Goal: Information Seeking & Learning: Learn about a topic

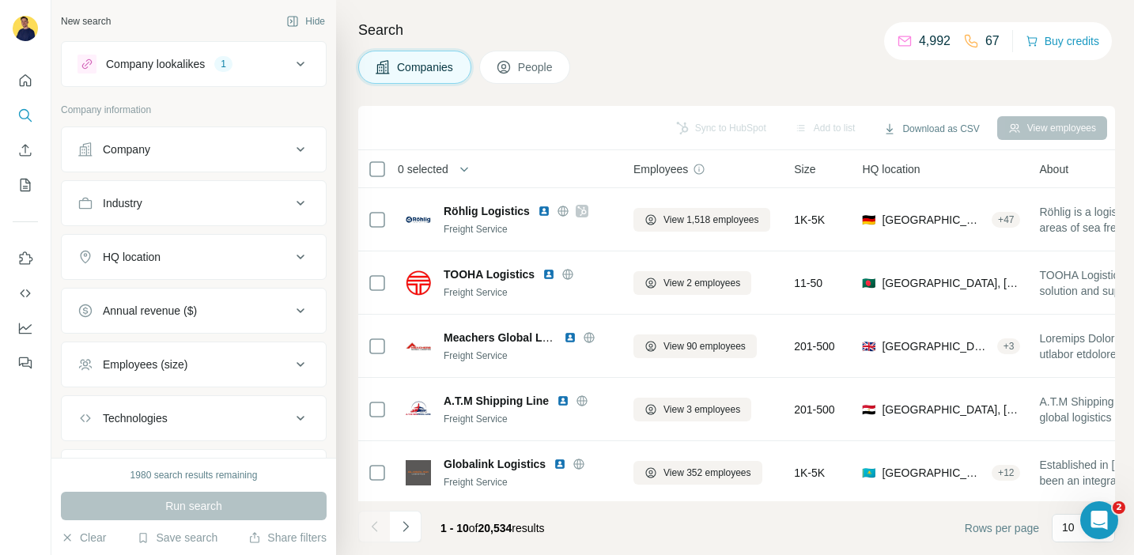
click at [296, 255] on icon at bounding box center [300, 256] width 19 height 19
click at [229, 289] on input "text" at bounding box center [193, 296] width 232 height 28
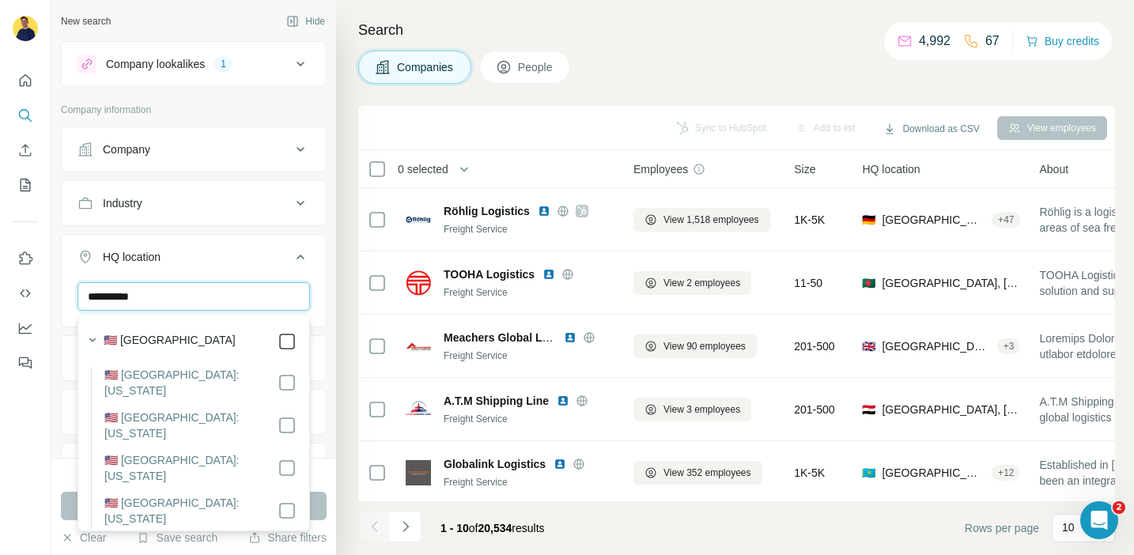
type input "**********"
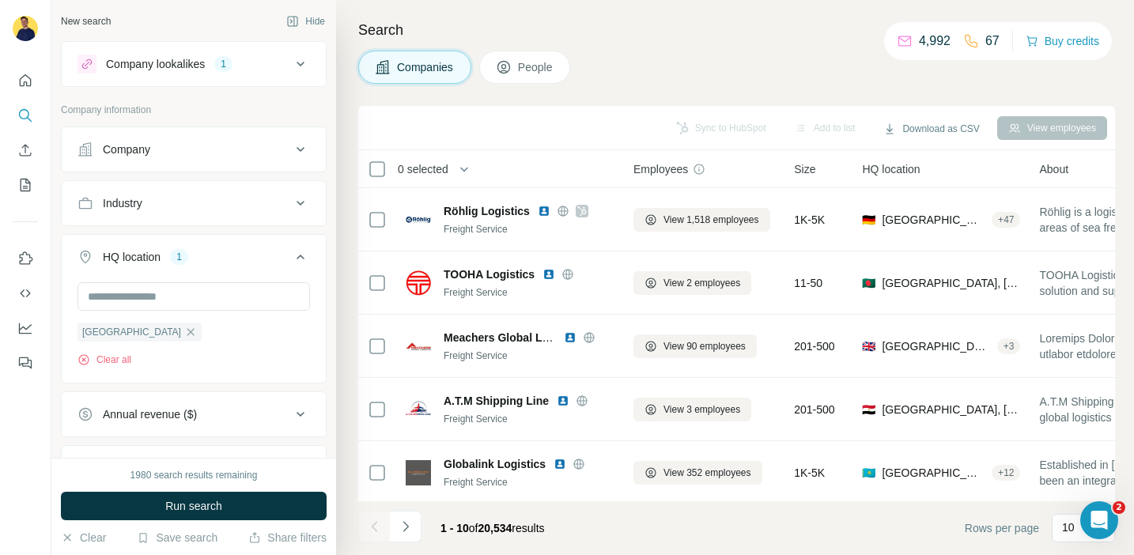
click at [304, 263] on icon at bounding box center [300, 256] width 19 height 19
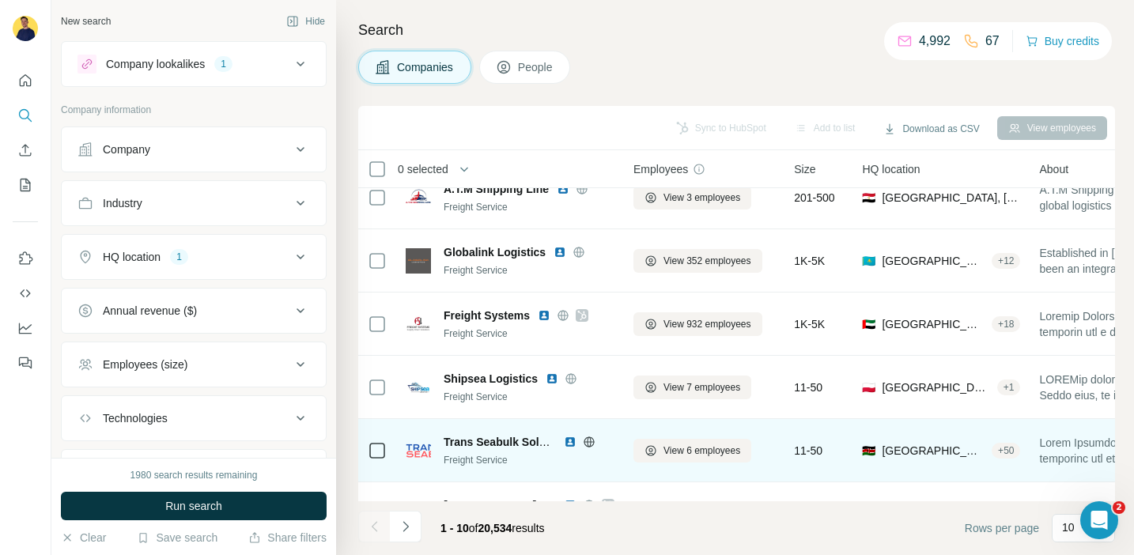
scroll to position [232, 0]
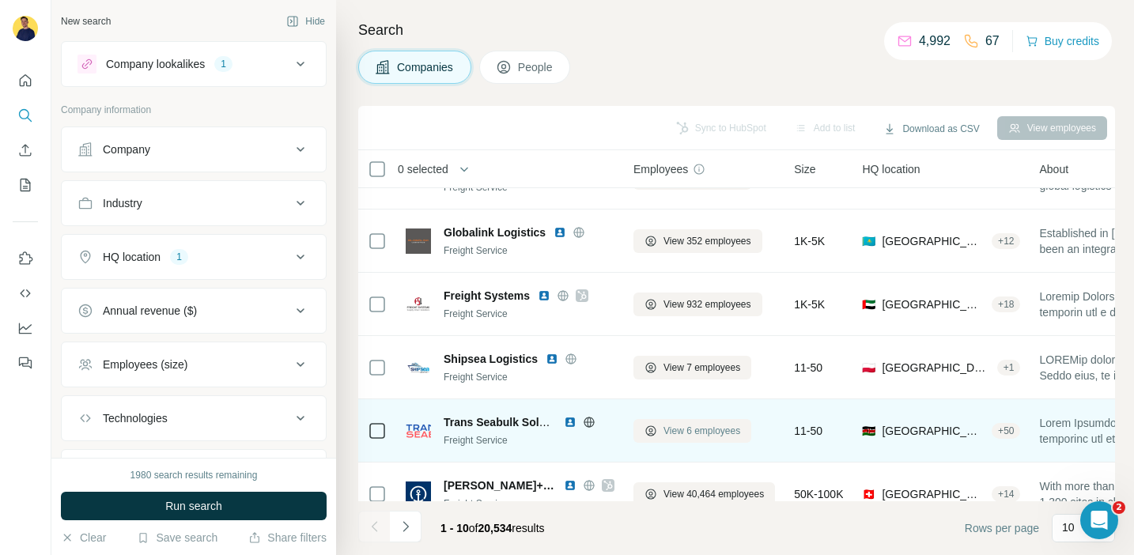
click at [685, 426] on span "View 6 employees" at bounding box center [701, 431] width 77 height 14
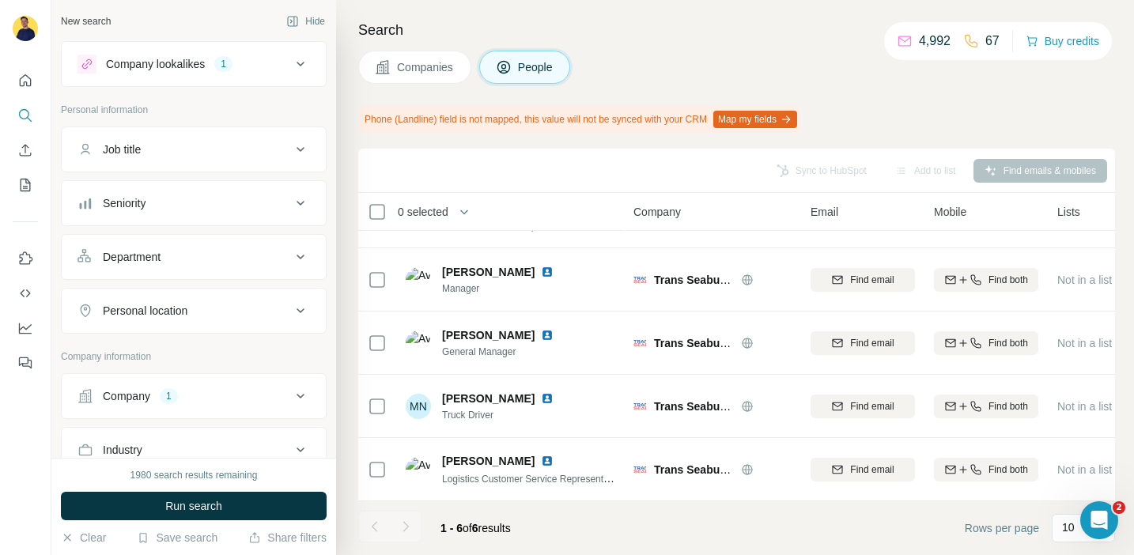
scroll to position [109, 0]
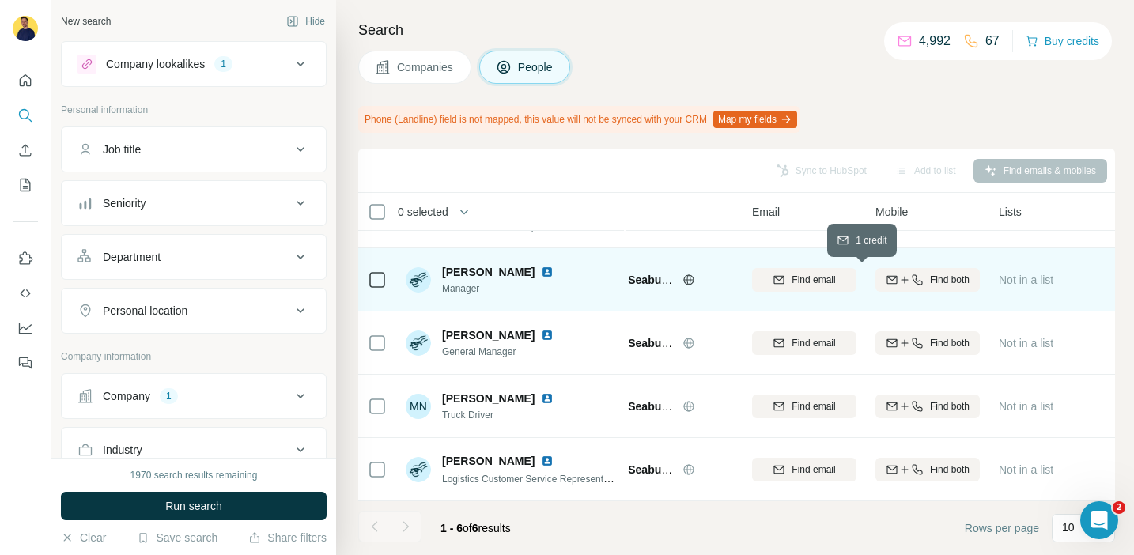
scroll to position [109, 59]
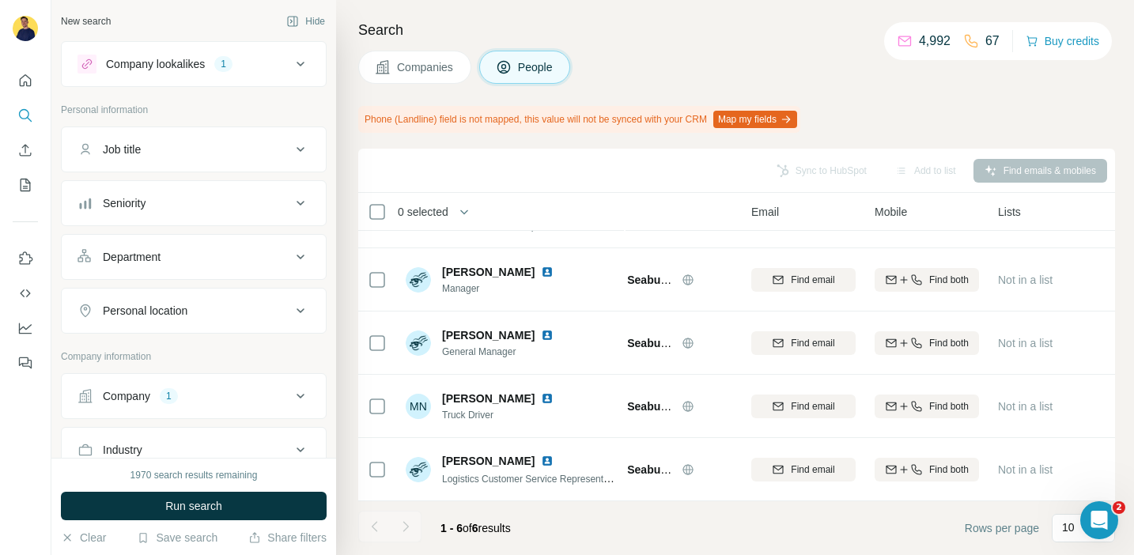
click at [1010, 175] on div "Sync to HubSpot Add to list Find emails & mobiles" at bounding box center [736, 171] width 741 height 28
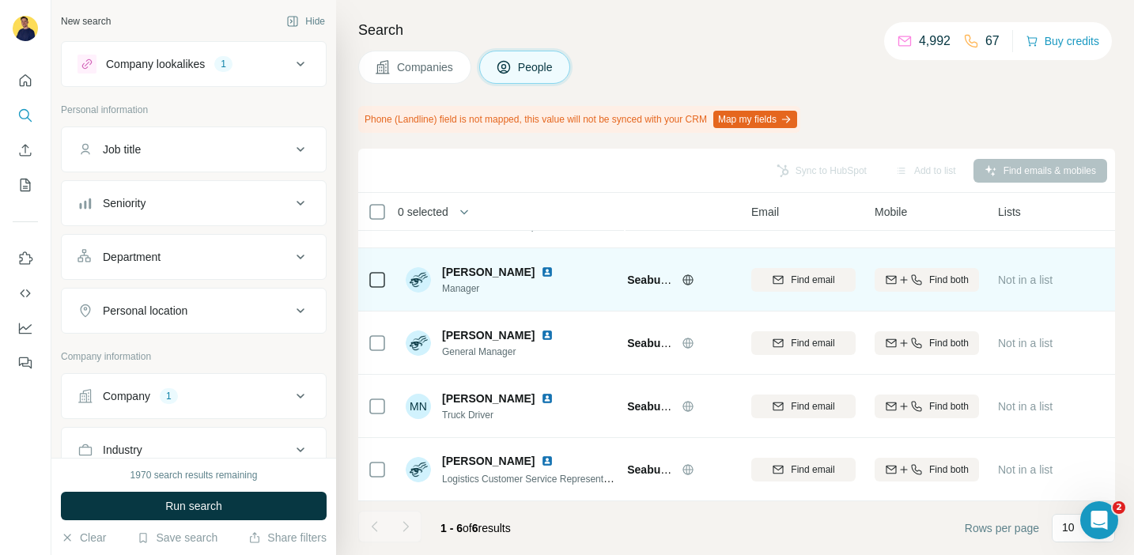
scroll to position [109, 0]
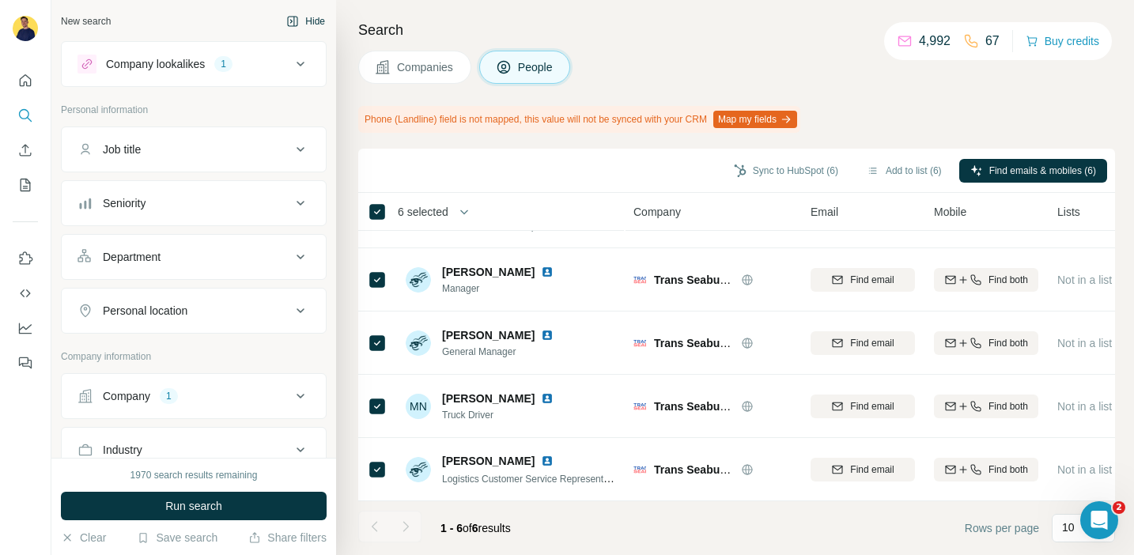
click at [278, 14] on button "Hide" at bounding box center [305, 21] width 61 height 24
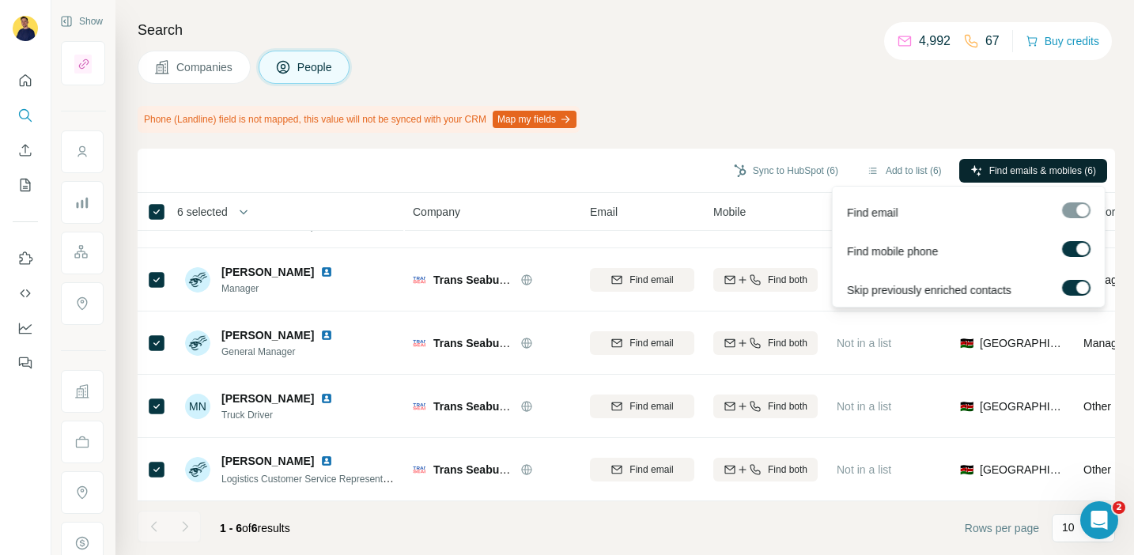
click at [991, 170] on span "Find emails & mobiles (6)" at bounding box center [1042, 171] width 107 height 14
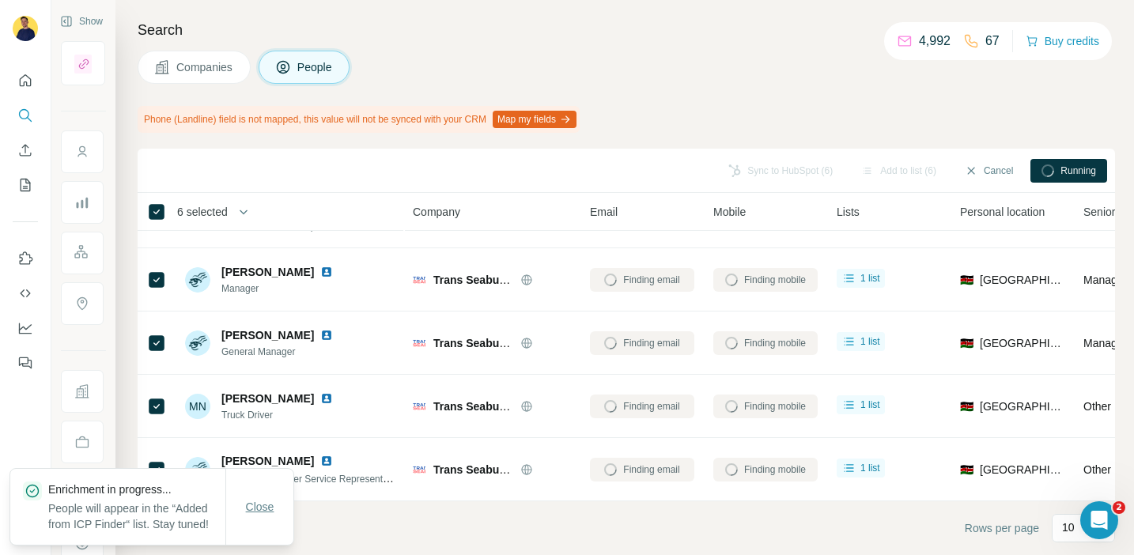
click at [266, 499] on span "Close" at bounding box center [260, 507] width 28 height 16
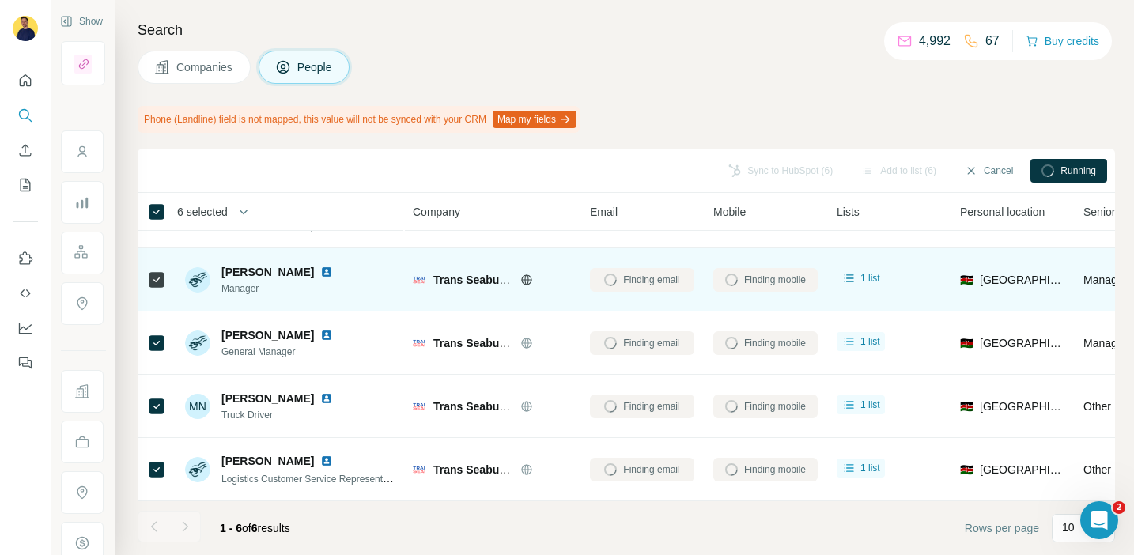
click at [644, 273] on div "Finding email" at bounding box center [642, 279] width 104 height 43
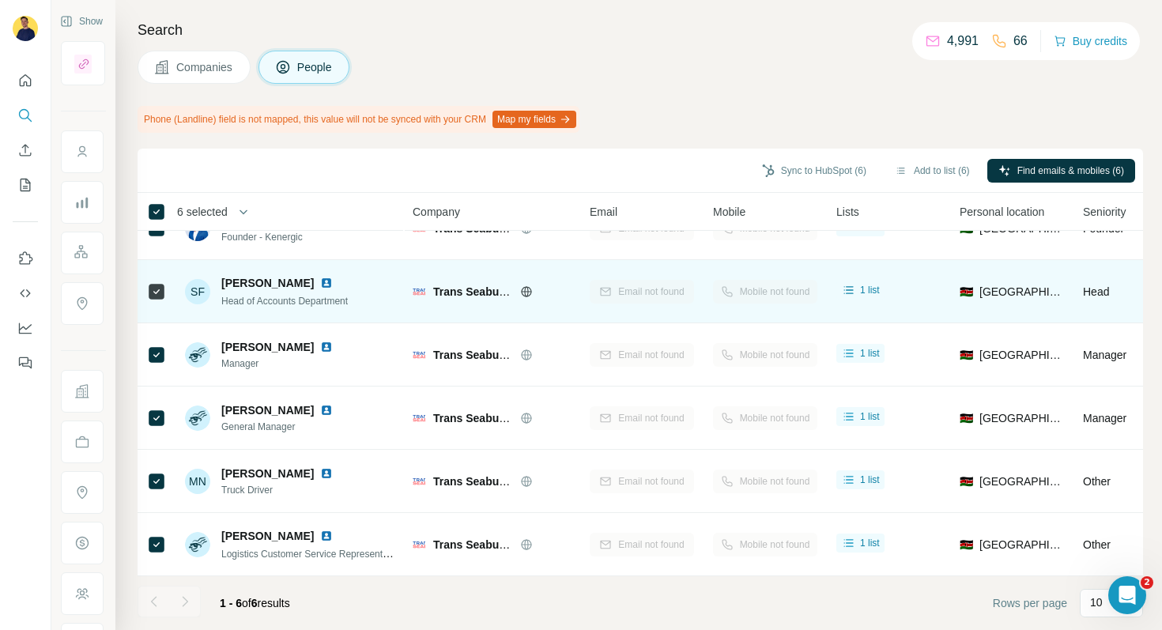
scroll to position [0, 0]
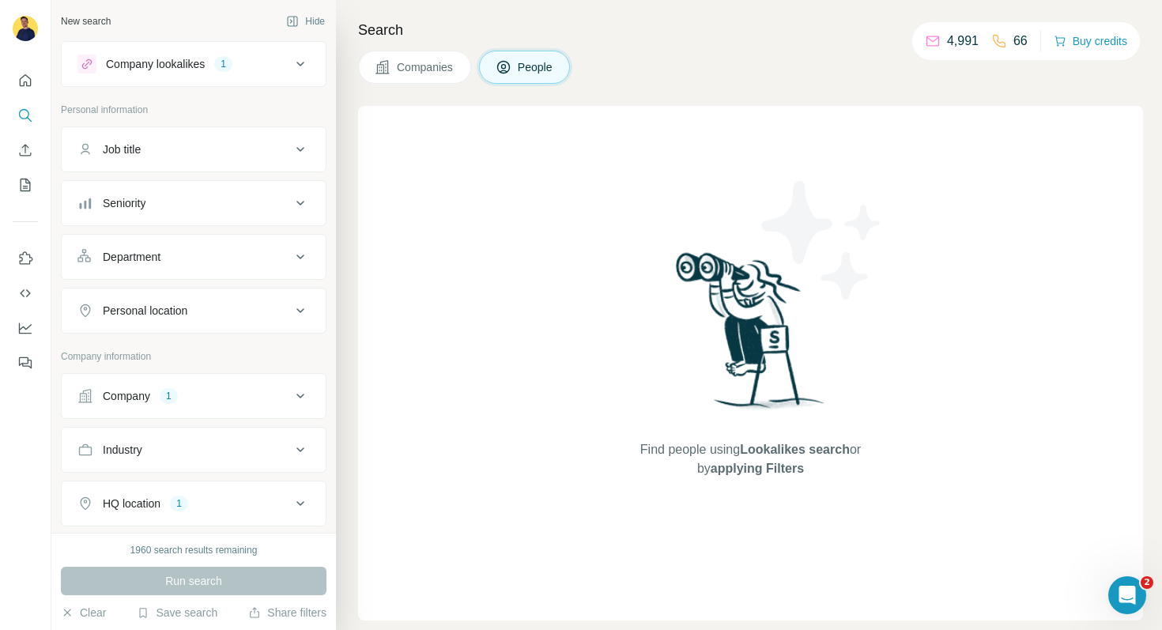
click at [422, 71] on span "Companies" at bounding box center [426, 67] width 58 height 16
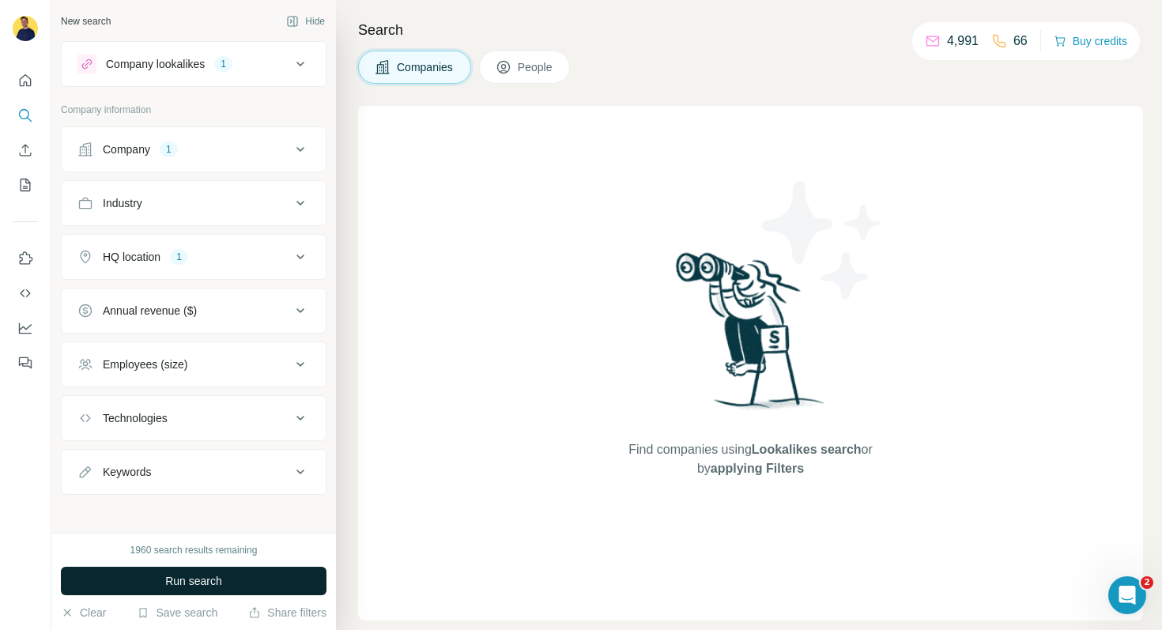
click at [210, 581] on span "Run search" at bounding box center [193, 581] width 57 height 16
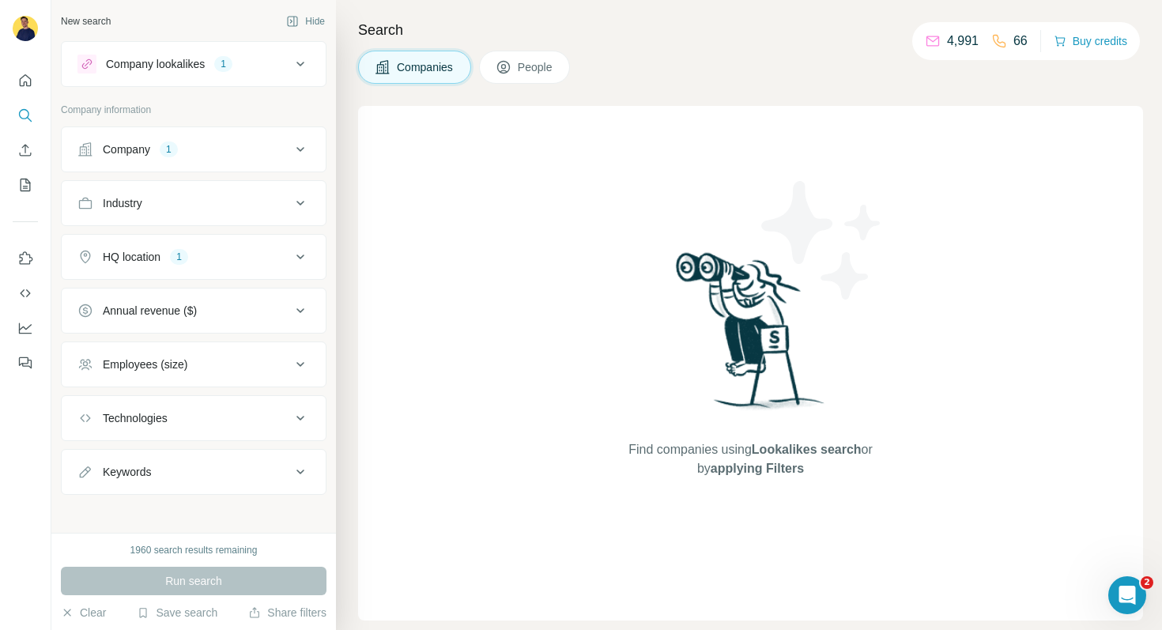
click at [294, 142] on icon at bounding box center [300, 149] width 19 height 19
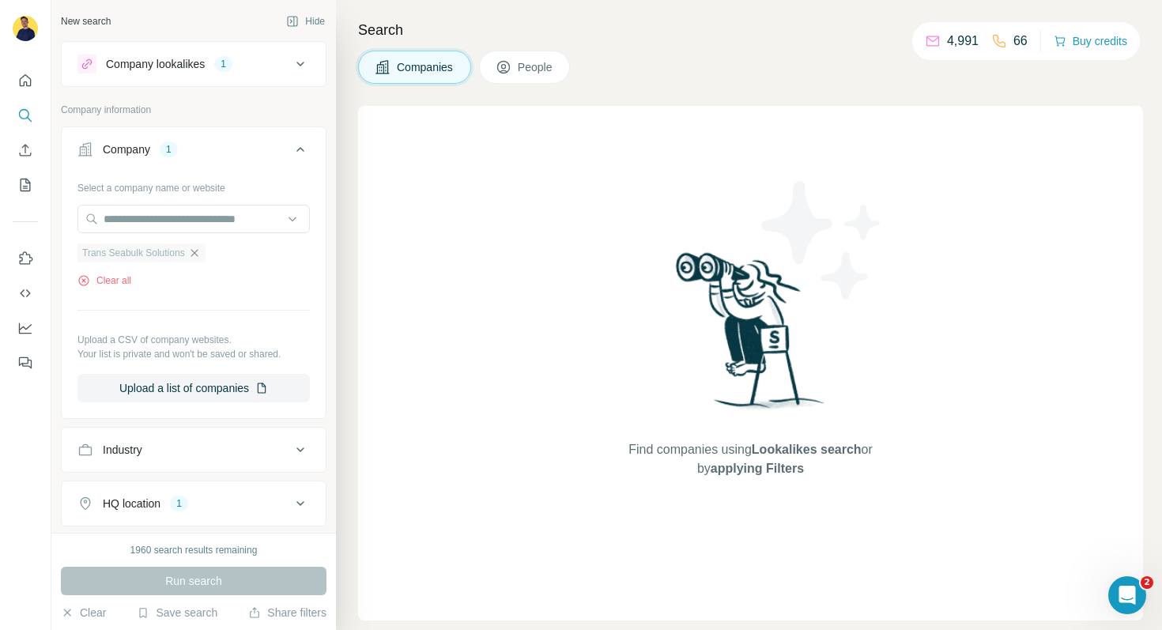
click at [201, 251] on icon "button" at bounding box center [194, 253] width 13 height 13
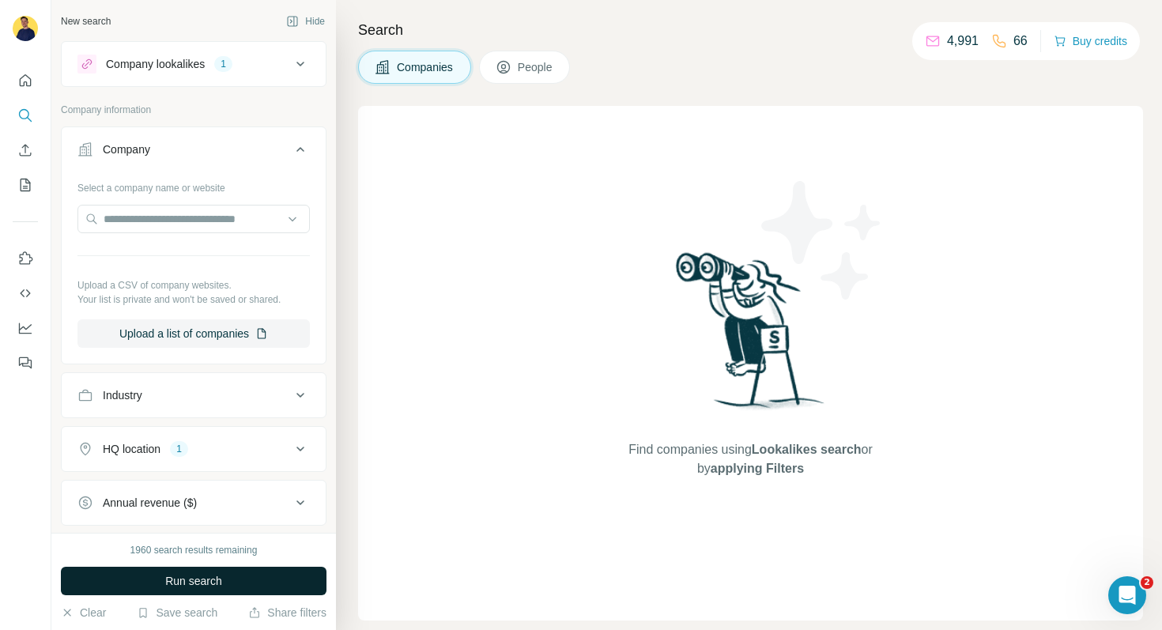
click at [231, 586] on button "Run search" at bounding box center [194, 581] width 266 height 28
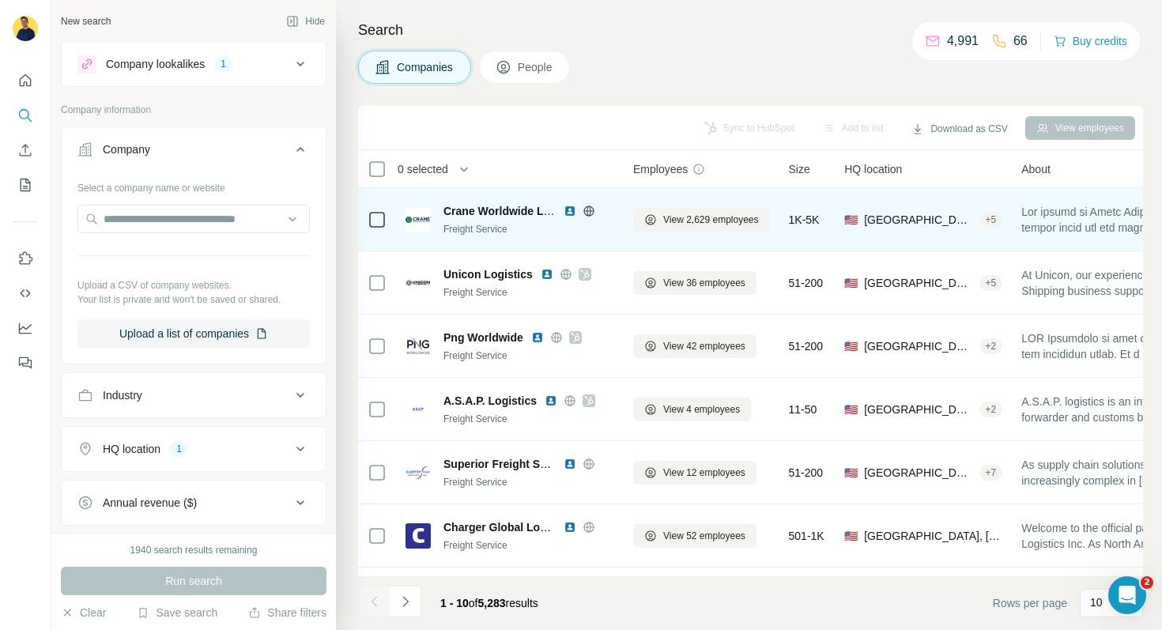
click at [572, 210] on img at bounding box center [570, 211] width 13 height 13
click at [592, 206] on icon at bounding box center [589, 211] width 13 height 13
click at [698, 221] on span "View 2,629 employees" at bounding box center [711, 220] width 96 height 14
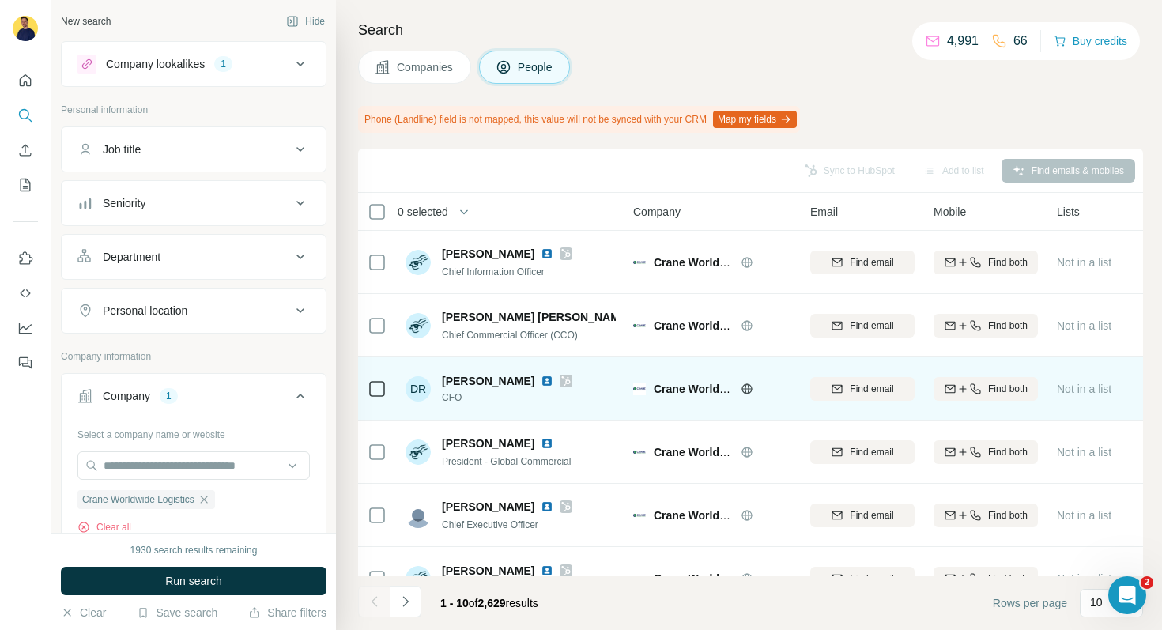
scroll to position [117, 0]
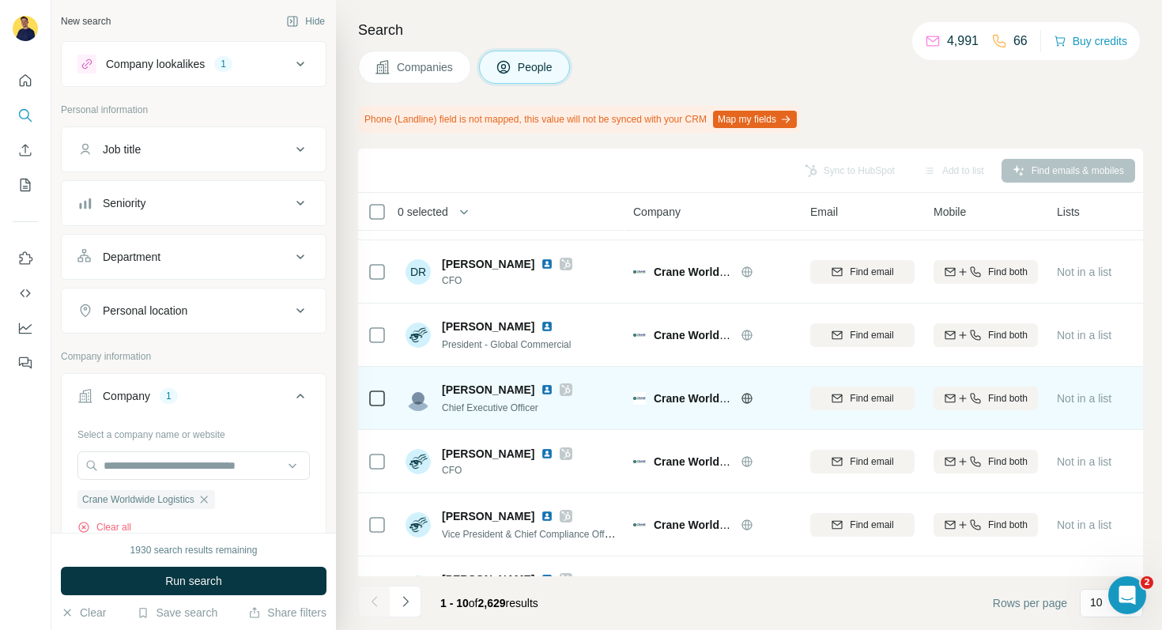
click at [561, 388] on icon at bounding box center [565, 389] width 9 height 13
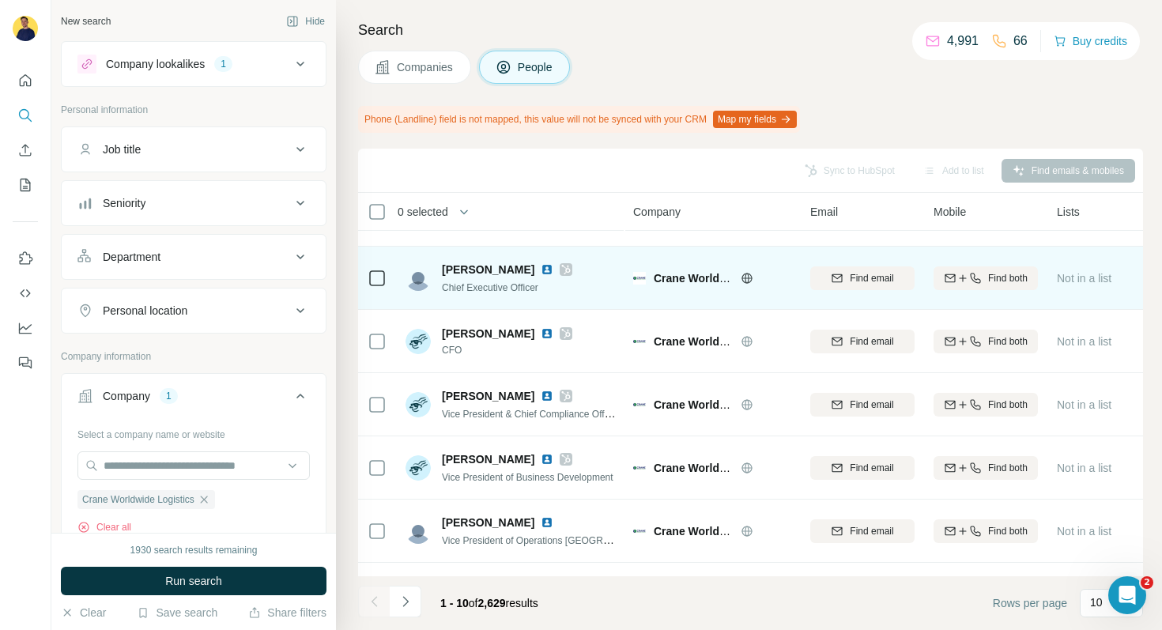
scroll to position [287, 0]
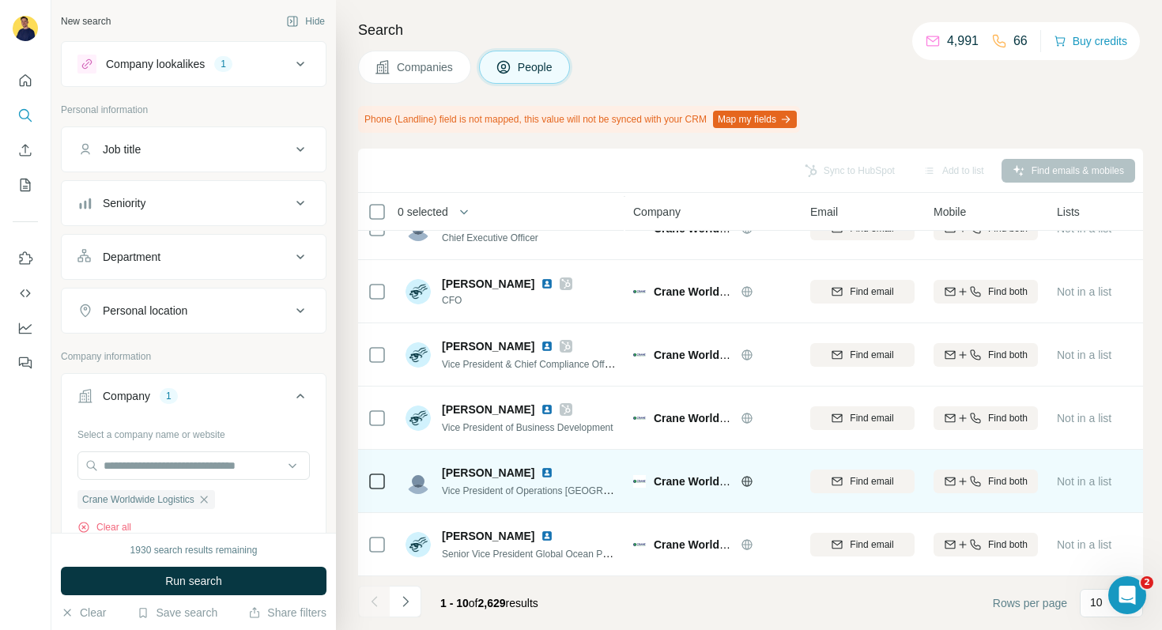
click at [541, 473] on img at bounding box center [547, 473] width 13 height 13
click at [541, 472] on img at bounding box center [547, 473] width 13 height 13
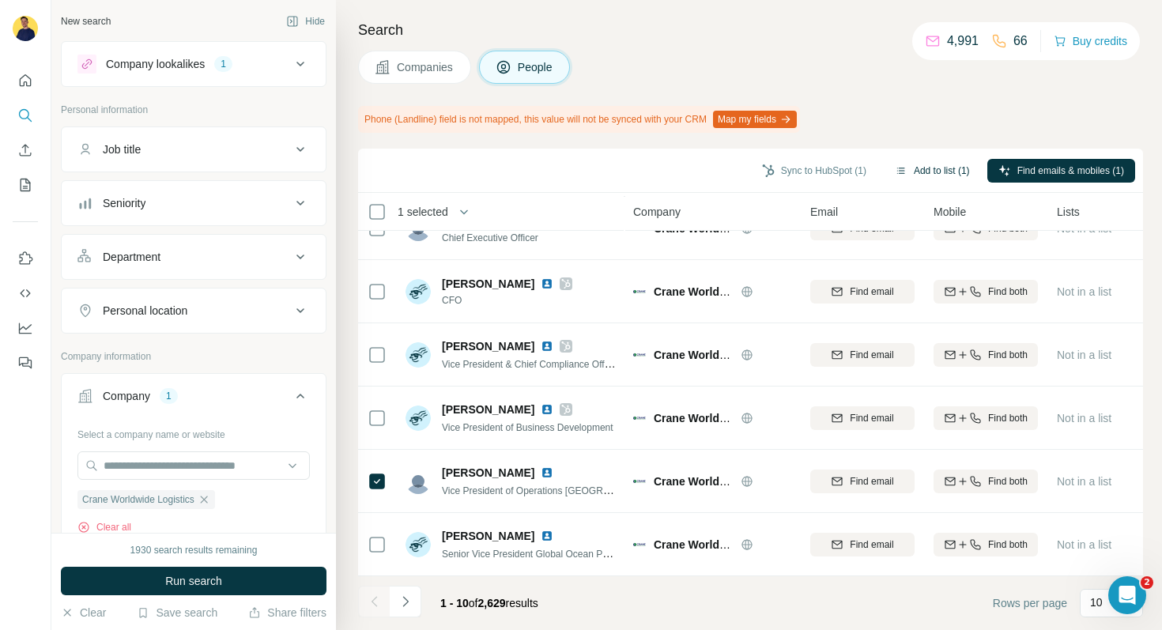
click at [918, 166] on button "Add to list (1)" at bounding box center [932, 171] width 97 height 24
click at [895, 172] on icon "button" at bounding box center [901, 170] width 13 height 13
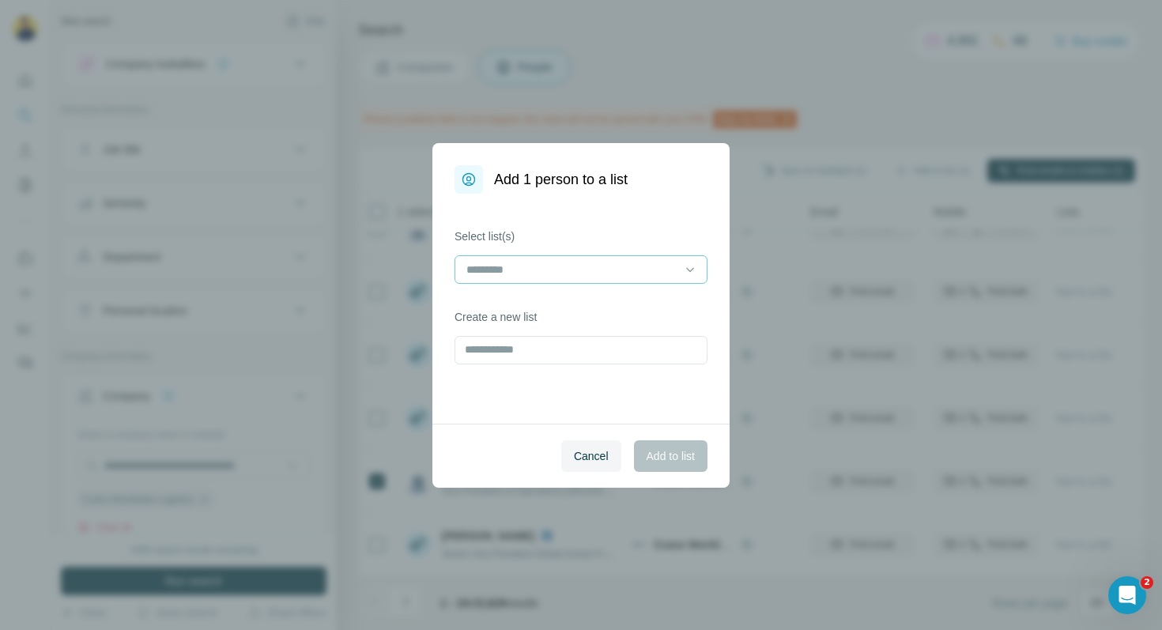
click at [504, 265] on input at bounding box center [571, 269] width 213 height 17
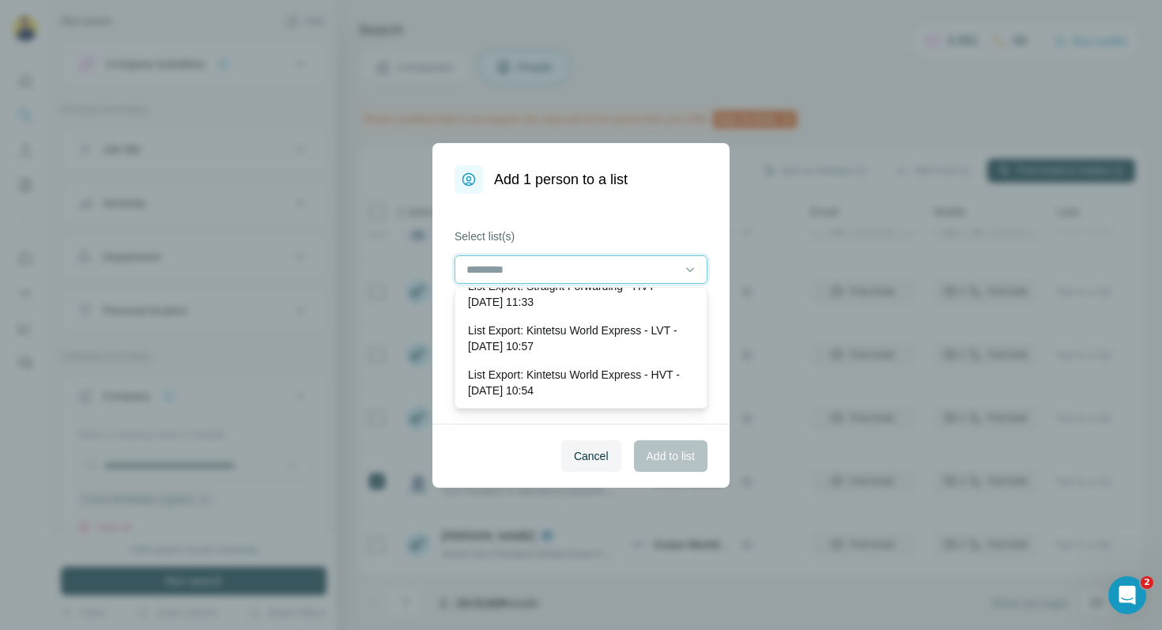
scroll to position [0, 0]
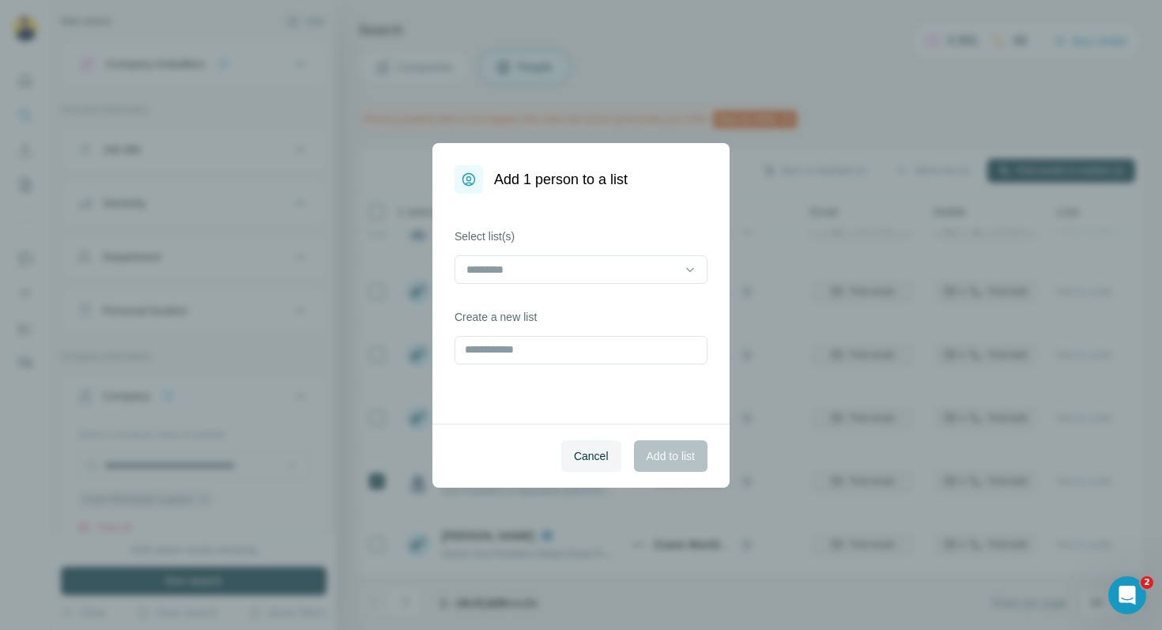
click at [629, 206] on div "Select list(s) Create a new list" at bounding box center [581, 309] width 297 height 230
click at [547, 351] on input "text" at bounding box center [581, 350] width 253 height 28
click at [571, 467] on button "Cancel" at bounding box center [591, 456] width 60 height 32
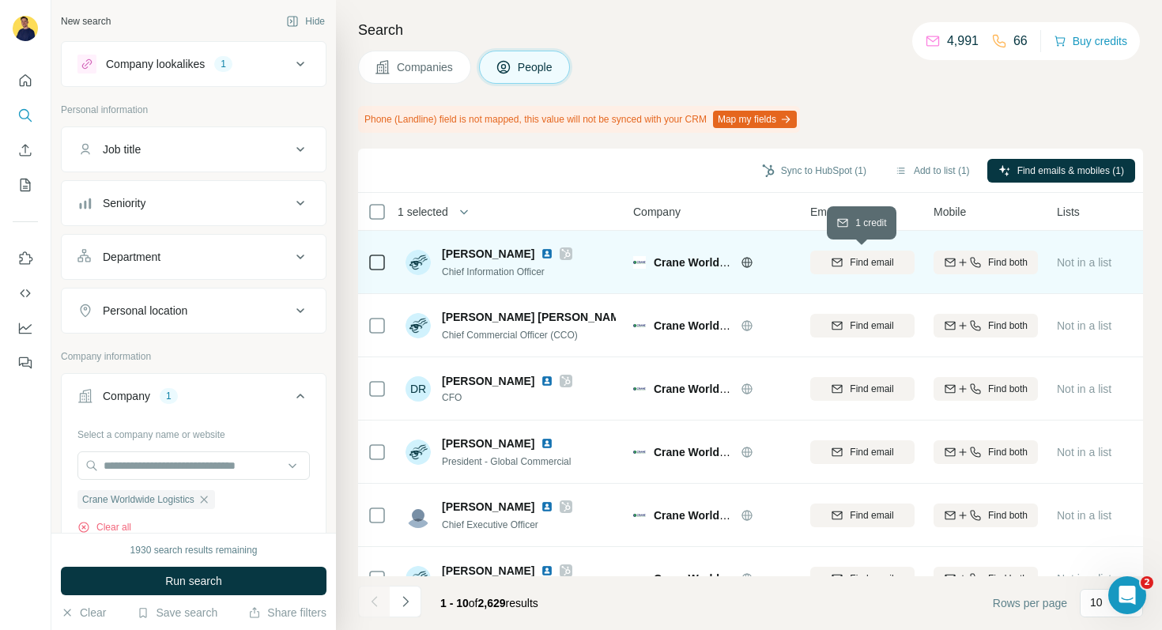
click at [867, 261] on span "Find email" at bounding box center [871, 262] width 43 height 14
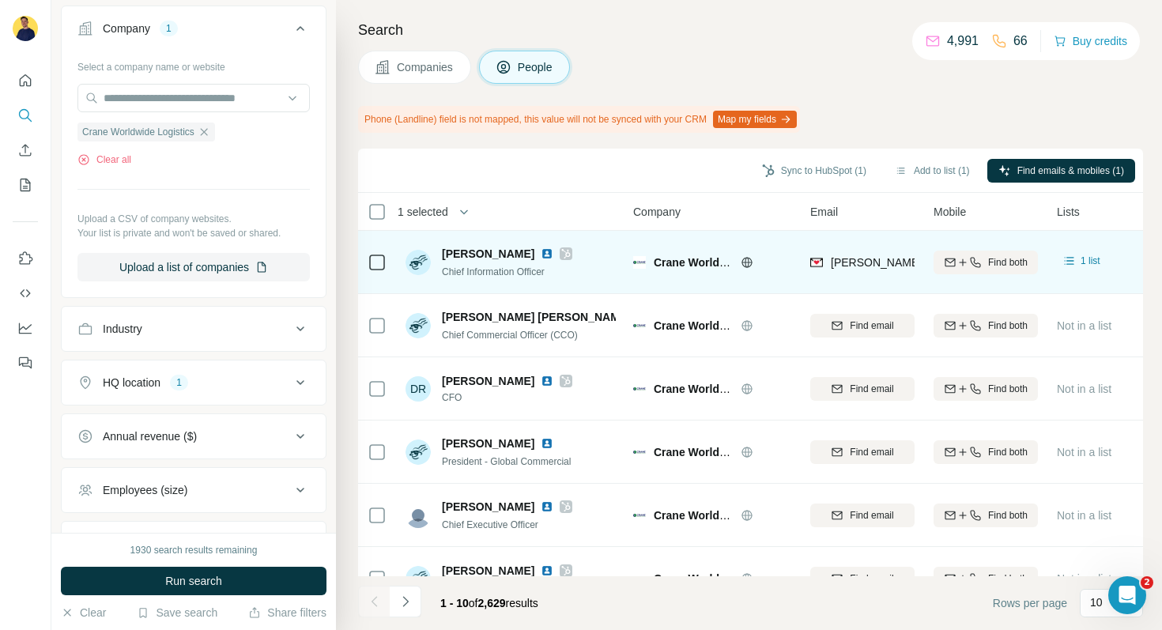
scroll to position [500, 0]
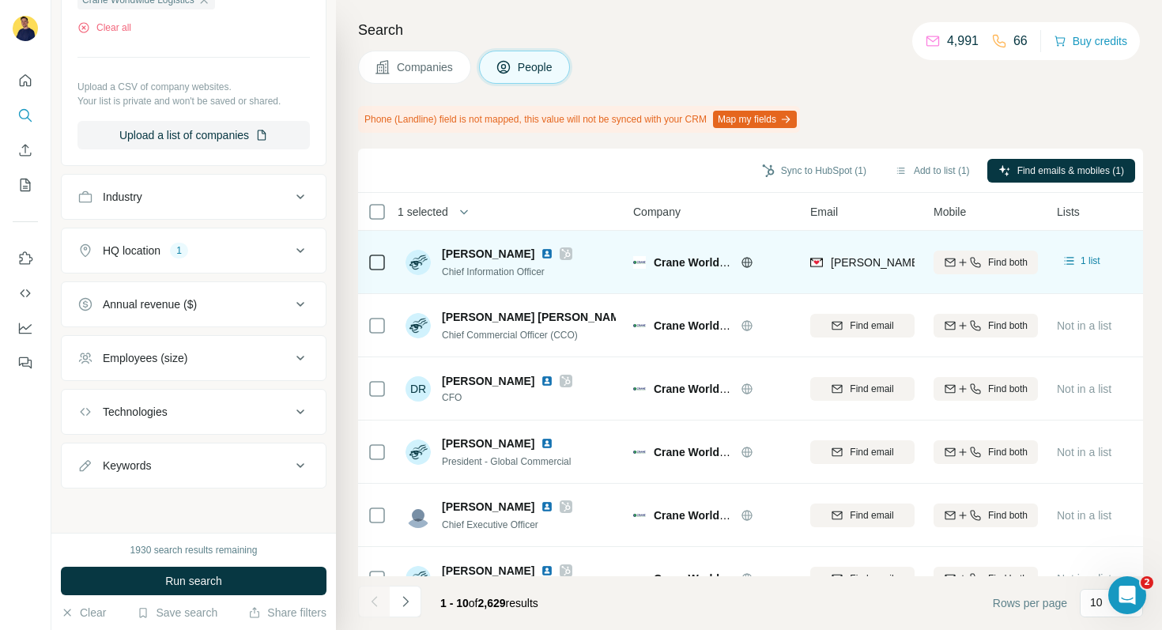
click at [148, 470] on div "Keywords" at bounding box center [127, 466] width 48 height 16
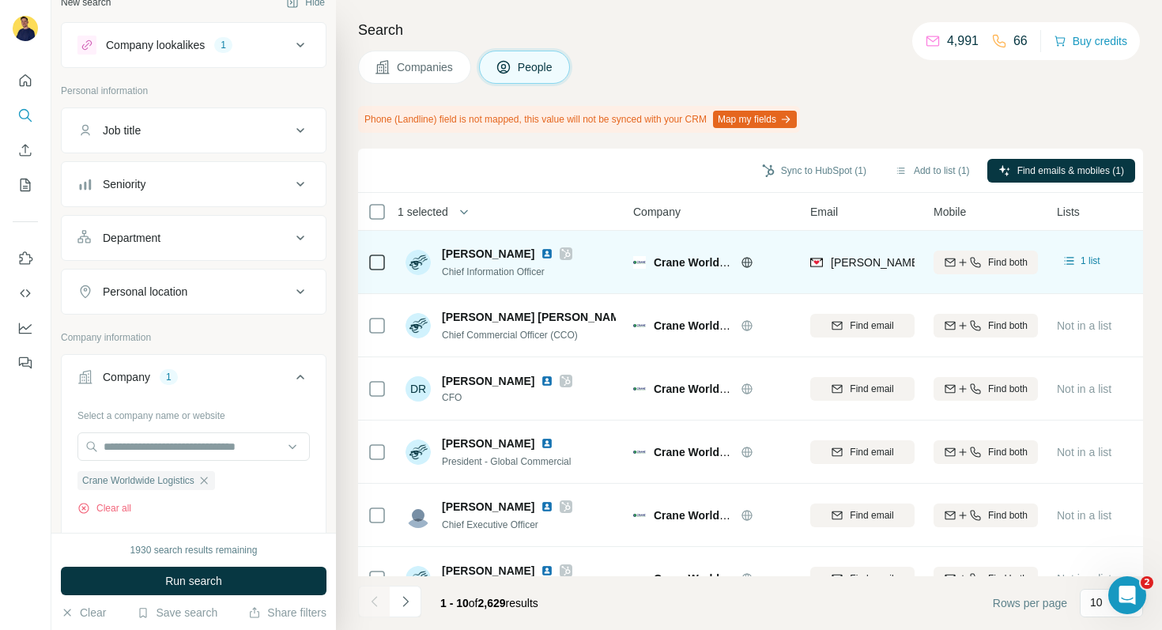
scroll to position [0, 0]
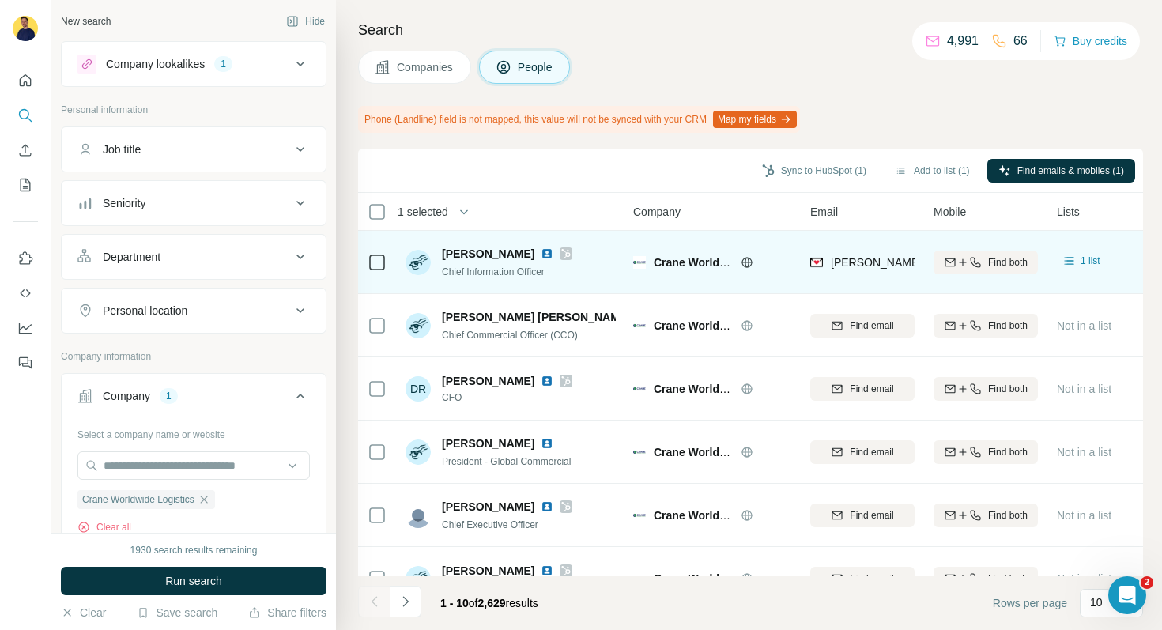
click at [386, 70] on icon at bounding box center [383, 67] width 16 height 16
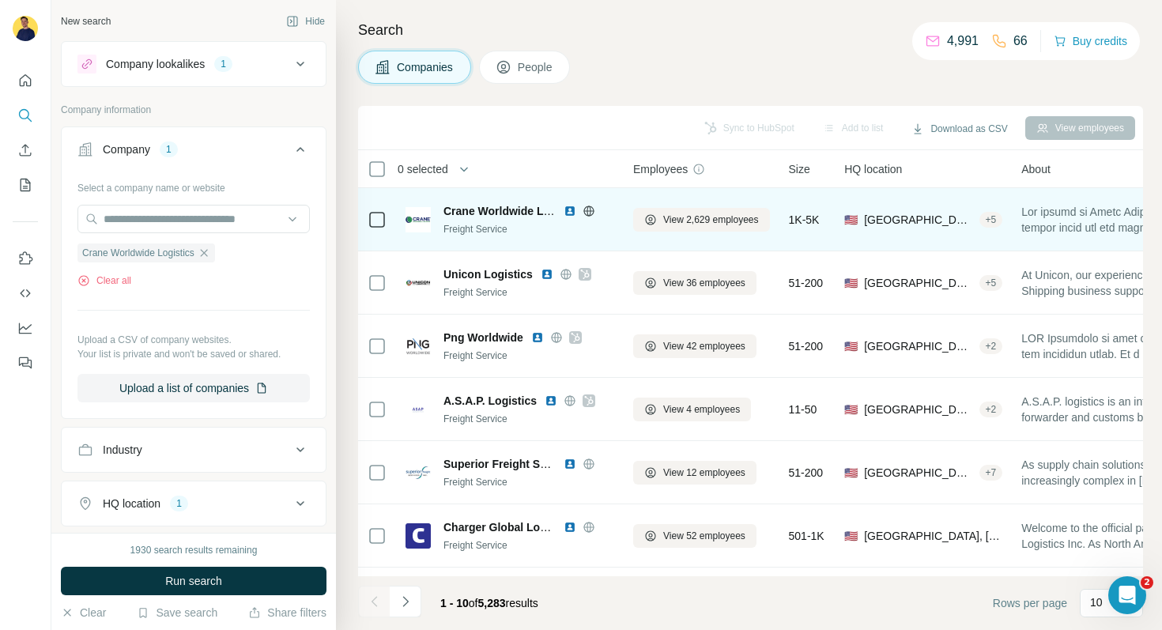
scroll to position [48, 0]
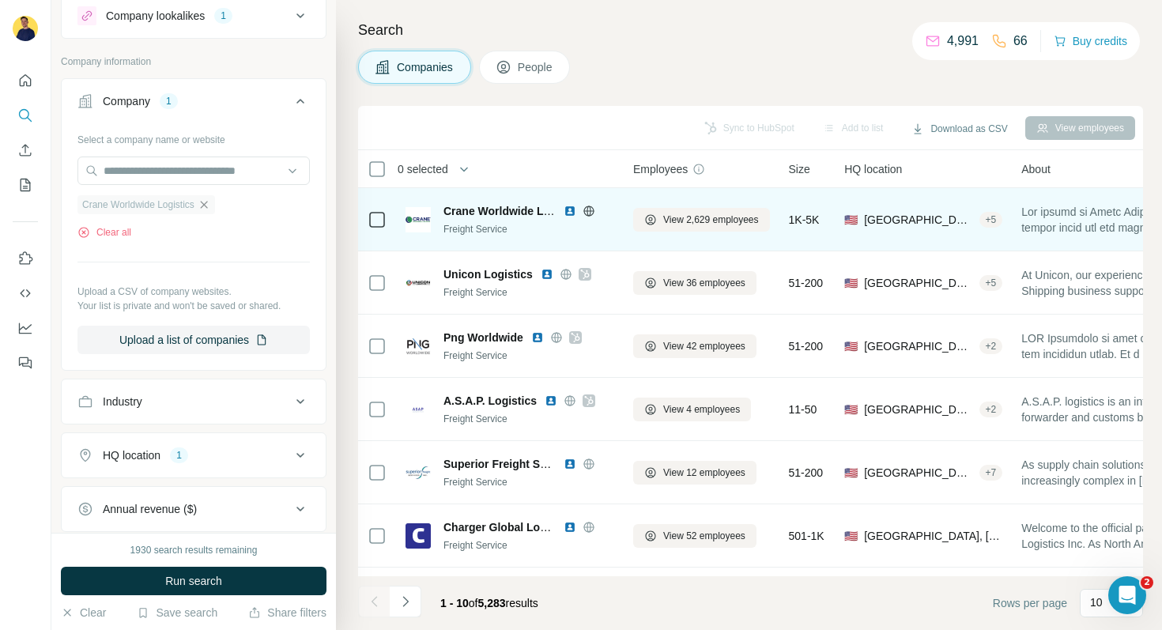
click at [210, 198] on icon "button" at bounding box center [204, 204] width 13 height 13
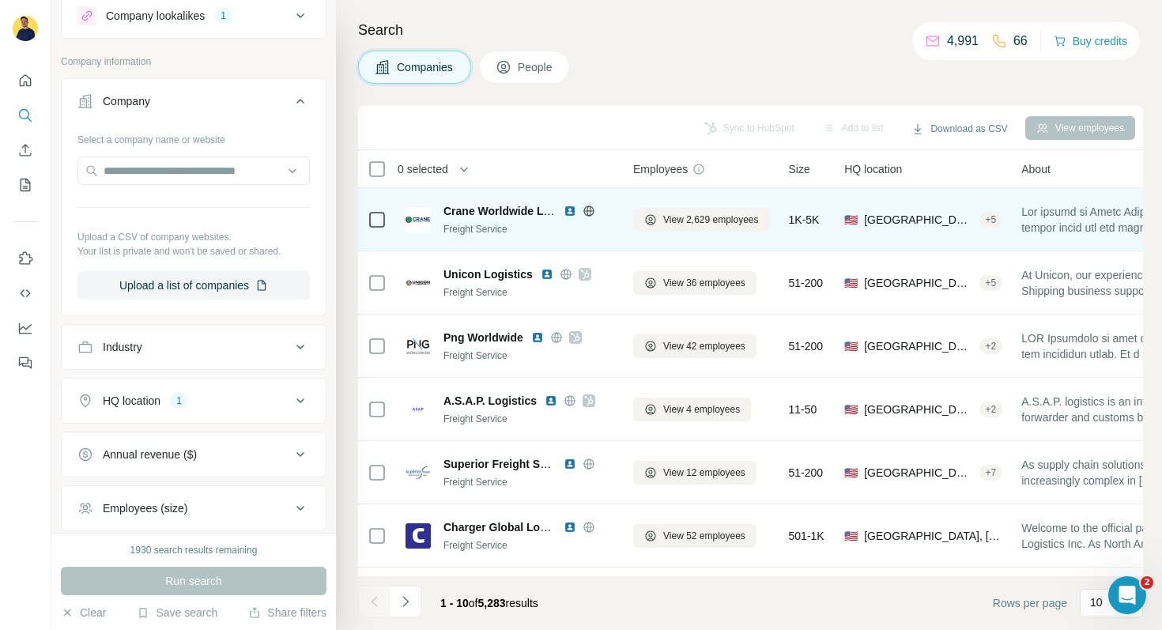
scroll to position [246, 0]
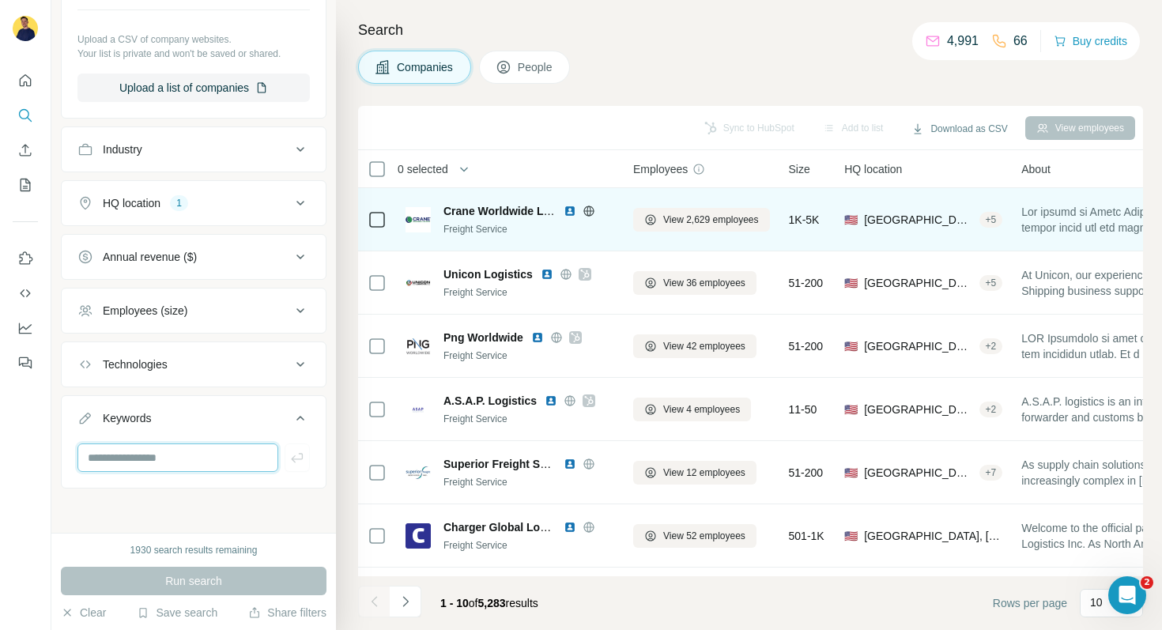
click at [143, 455] on input "text" at bounding box center [177, 458] width 201 height 28
type input "***"
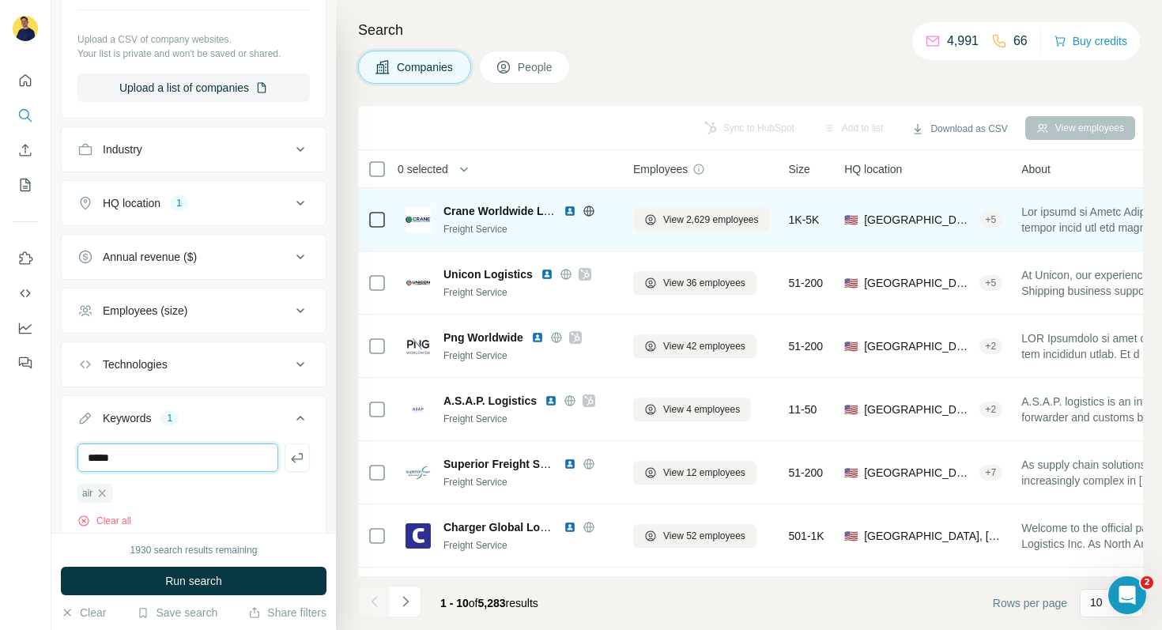
type input "*****"
type input "*"
type input "*********"
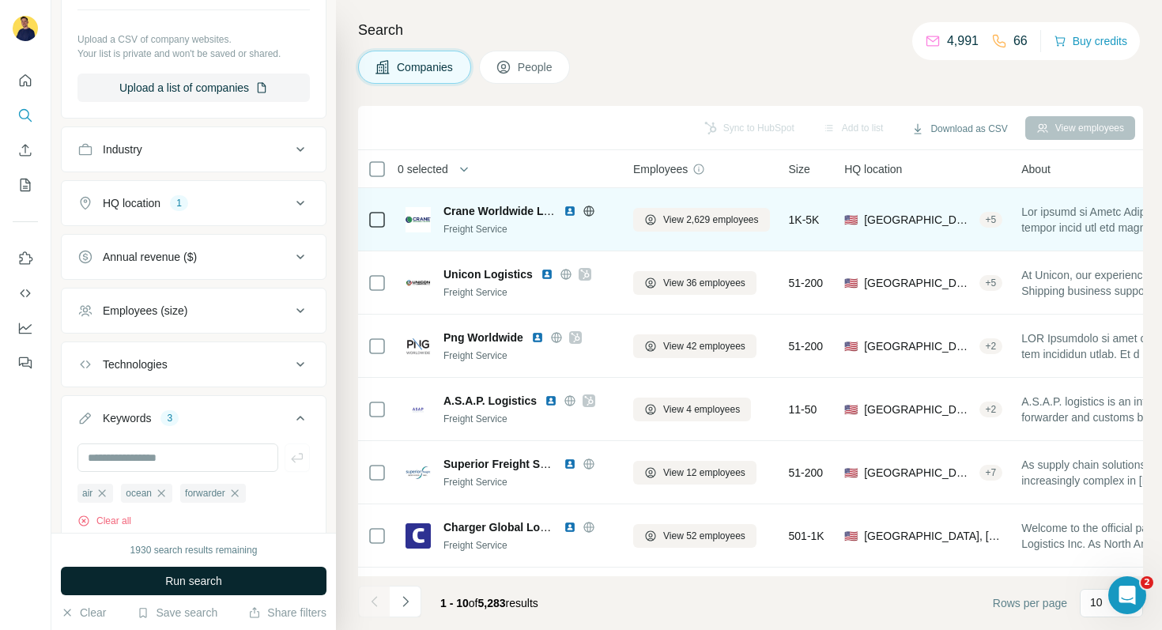
click at [155, 582] on button "Run search" at bounding box center [194, 581] width 266 height 28
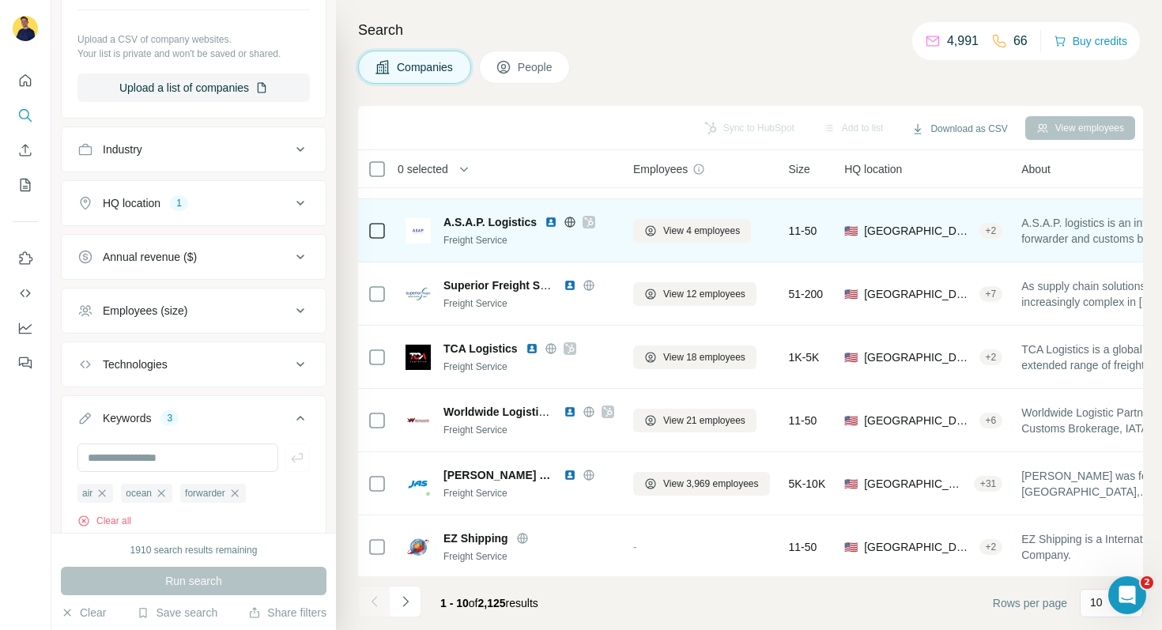
scroll to position [244, 0]
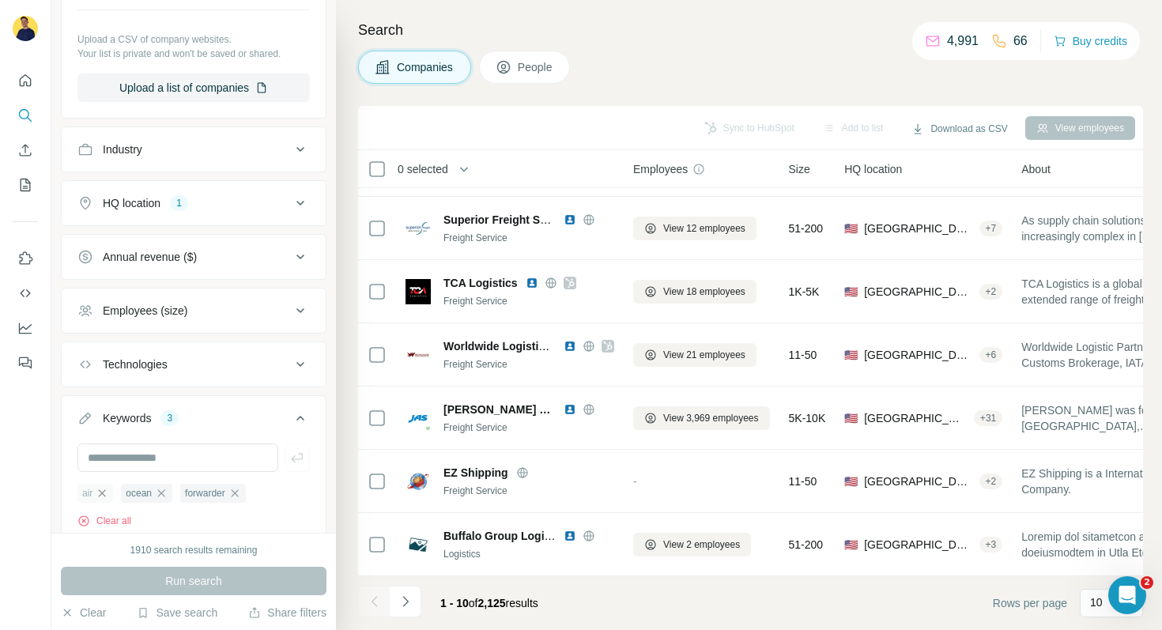
click at [104, 492] on icon "button" at bounding box center [102, 492] width 7 height 7
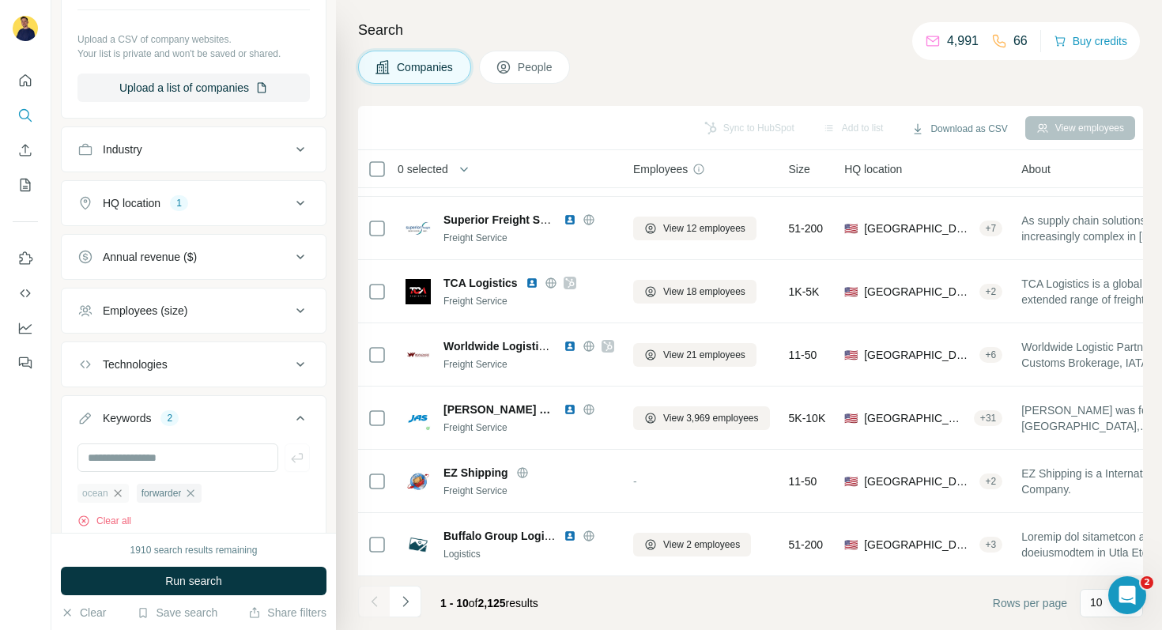
click at [122, 493] on icon "button" at bounding box center [117, 493] width 13 height 13
click at [181, 457] on input "text" at bounding box center [177, 458] width 201 height 28
type input "*"
drag, startPoint x: 177, startPoint y: 445, endPoint x: 27, endPoint y: 445, distance: 150.2
click at [27, 445] on div "**********" at bounding box center [581, 315] width 1162 height 630
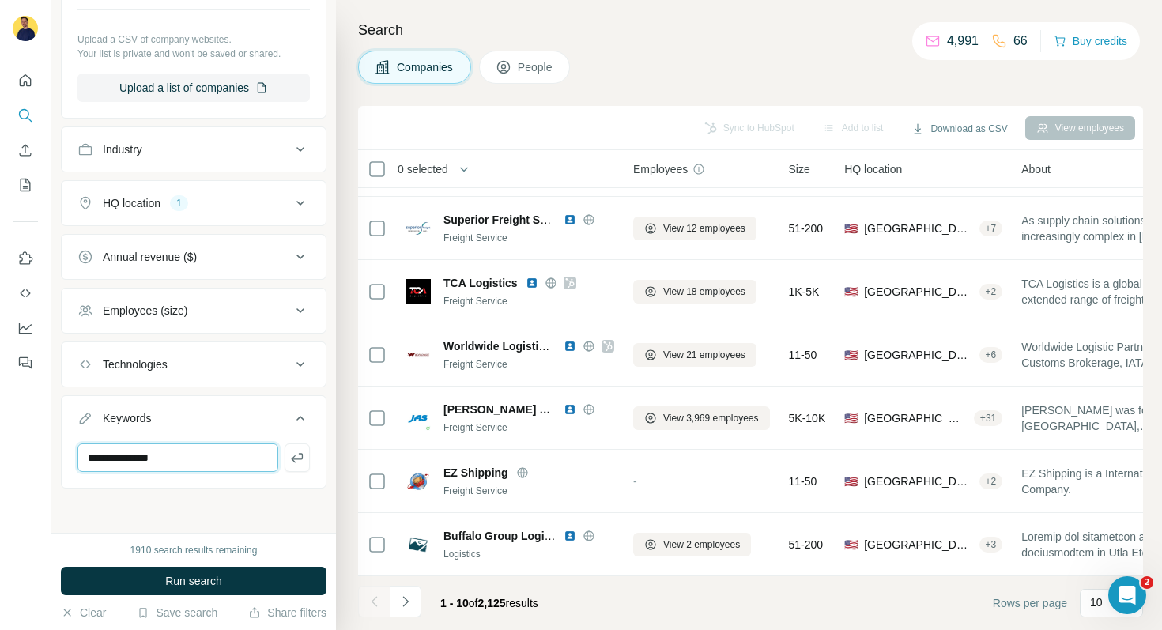
click at [142, 448] on input "**********" at bounding box center [177, 458] width 201 height 28
type input "*"
